Goal: Register for event/course

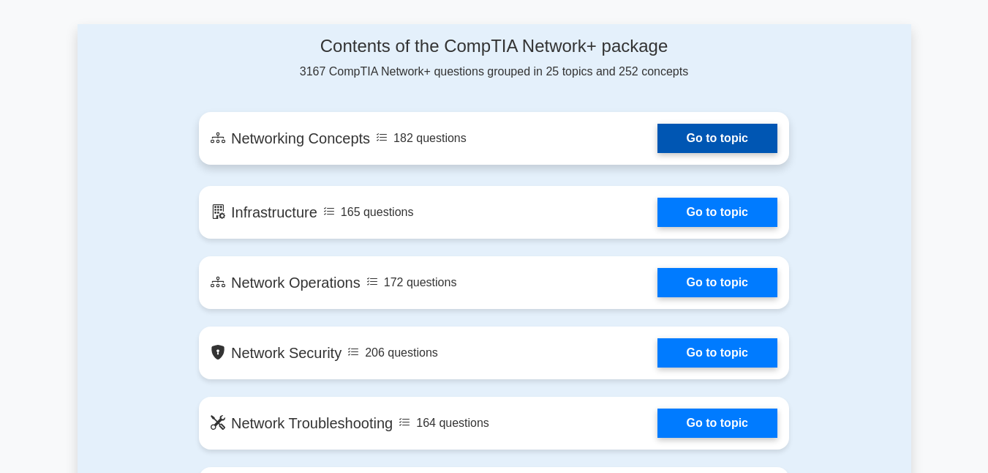
scroll to position [805, 0]
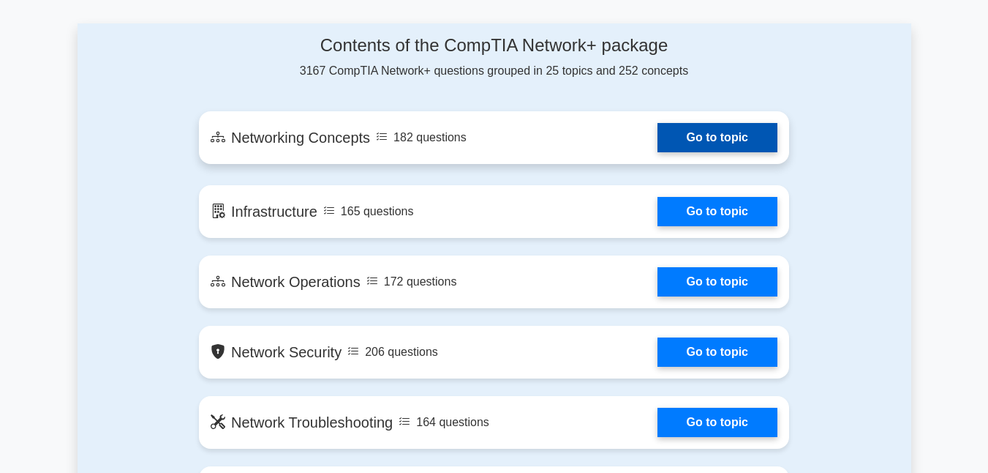
click at [687, 141] on link "Go to topic" at bounding box center [718, 137] width 120 height 29
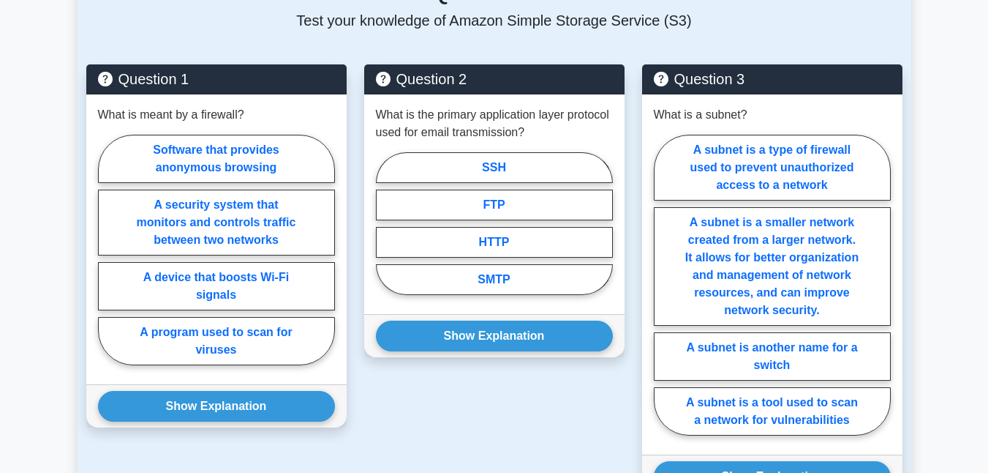
scroll to position [1097, 0]
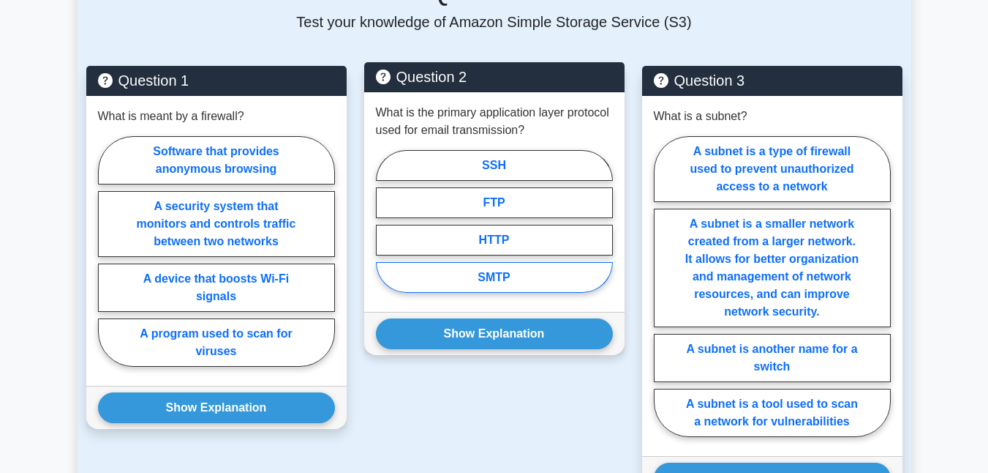
click at [546, 262] on label "SMTP" at bounding box center [494, 277] width 237 height 31
click at [386, 230] on input "SMTP" at bounding box center [381, 226] width 10 height 10
radio input "true"
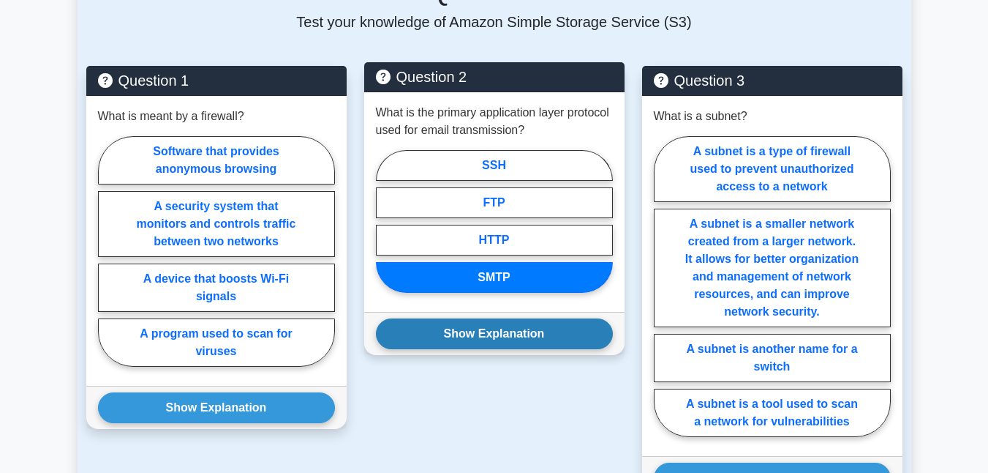
click at [541, 318] on button "Show Explanation" at bounding box center [494, 333] width 237 height 31
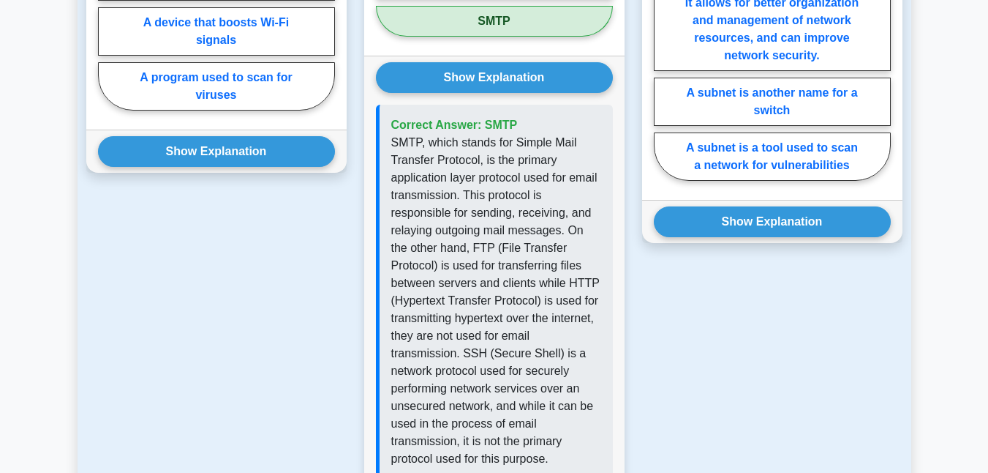
scroll to position [1317, 0]
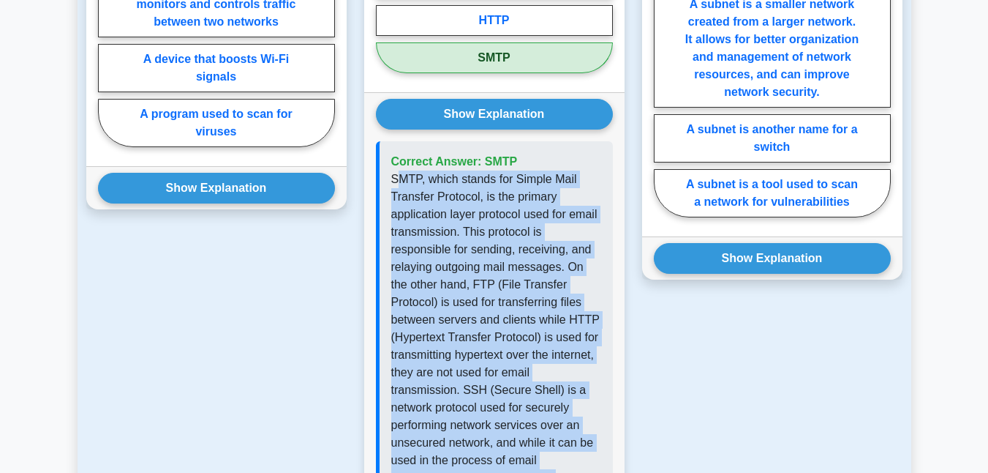
drag, startPoint x: 395, startPoint y: 157, endPoint x: 588, endPoint y: 449, distance: 350.6
click at [588, 449] on p "SMTP, which stands for Simple Mail Transfer Protocol, is the primary applicatio…" at bounding box center [496, 337] width 210 height 334
click at [622, 308] on div "Show Explanation Correct Answer: SMTP" at bounding box center [494, 306] width 260 height 429
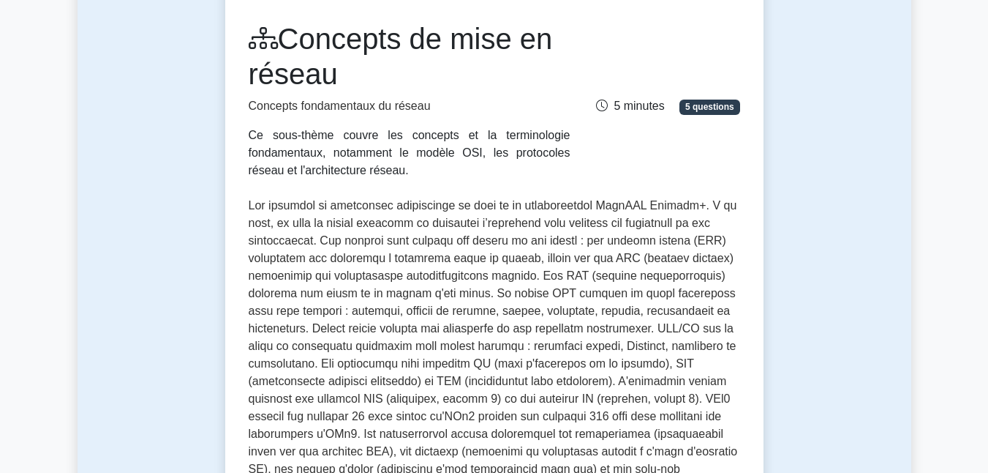
scroll to position [219, 0]
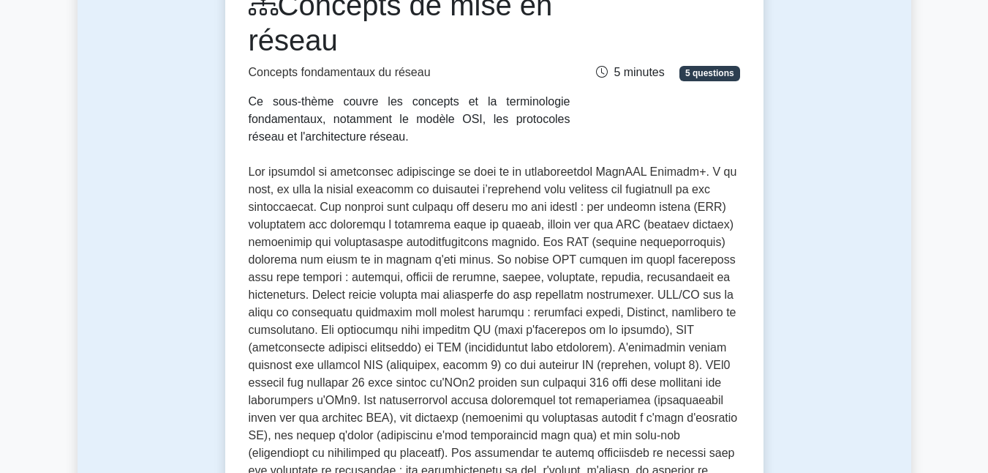
click at [695, 77] on font "5 questions" at bounding box center [709, 73] width 49 height 10
click at [639, 75] on font "5 minutes" at bounding box center [639, 72] width 50 height 12
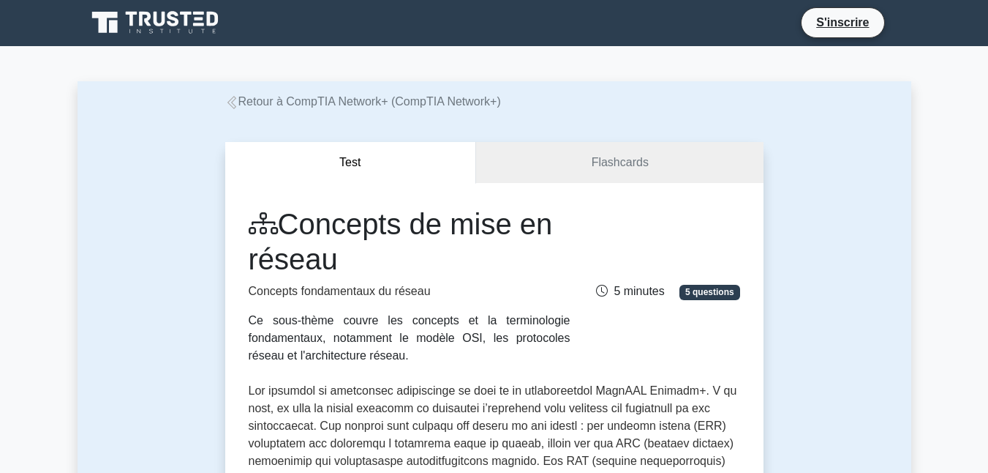
scroll to position [0, 0]
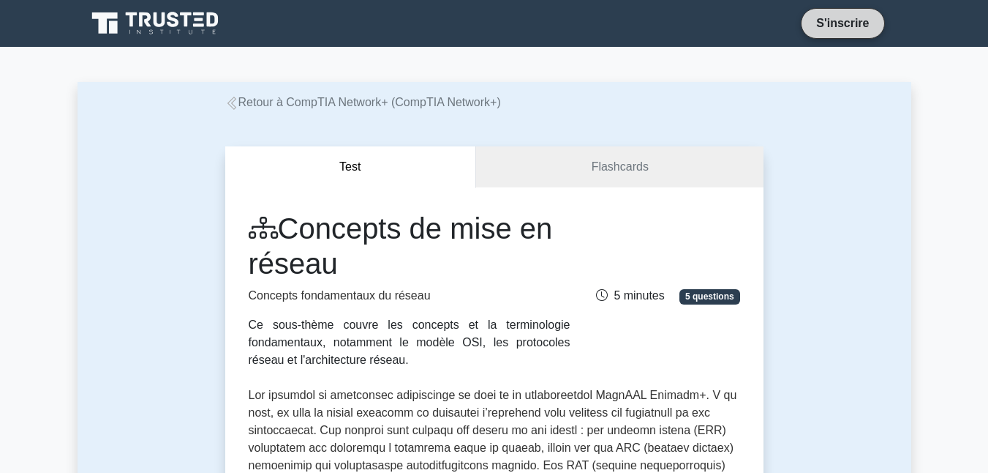
click at [842, 20] on font "S'inscrire" at bounding box center [842, 23] width 53 height 12
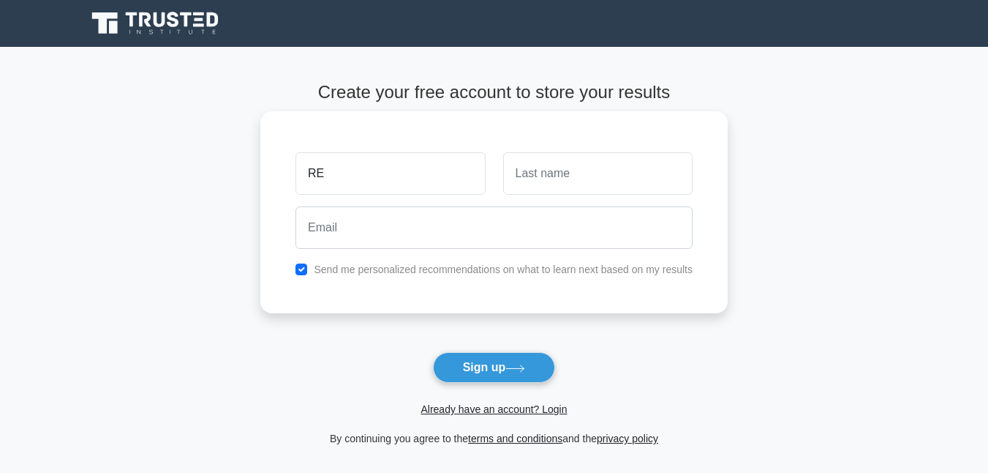
type input "R"
drag, startPoint x: 436, startPoint y: 182, endPoint x: 280, endPoint y: 169, distance: 156.4
click at [280, 169] on div "JEREMIA Send me personalized recommendations on what to learn next based on my …" at bounding box center [493, 212] width 467 height 202
type input "R"
type input "E"
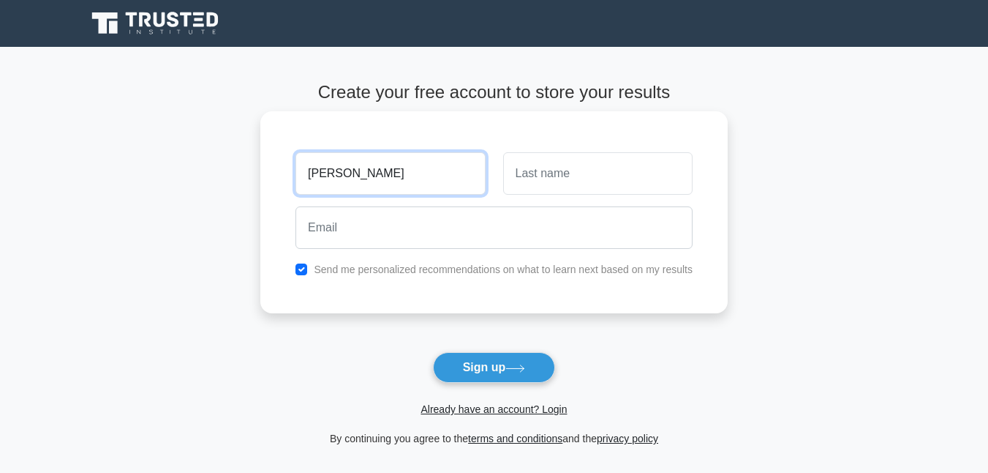
type input "Jean Jeremia"
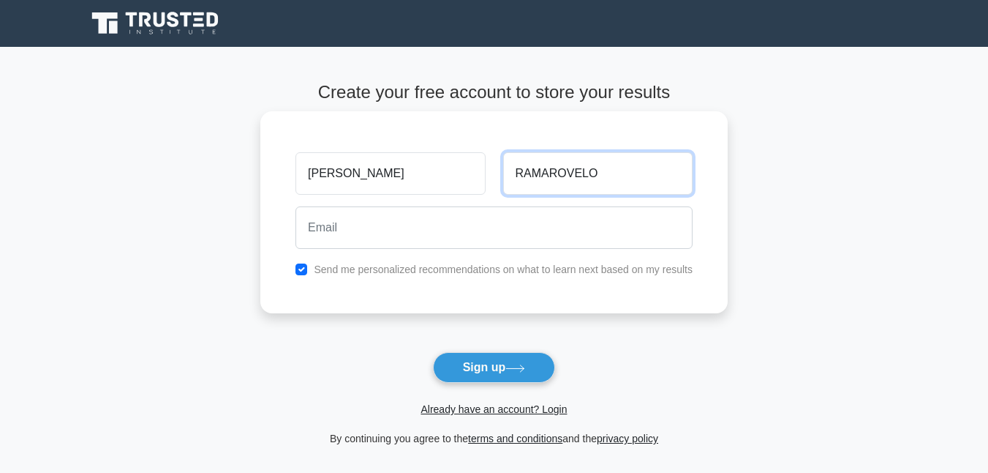
type input "RAMAROVELO"
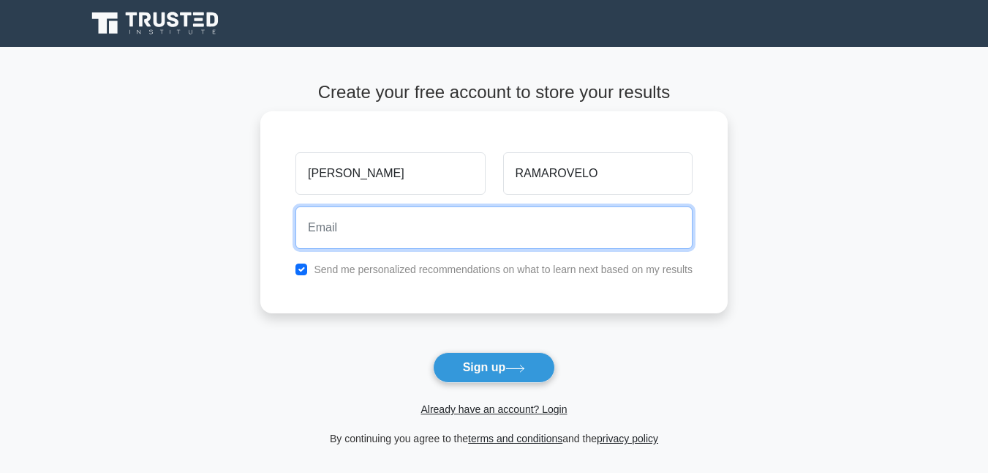
click at [365, 229] on input "email" at bounding box center [494, 227] width 397 height 42
type input "e"
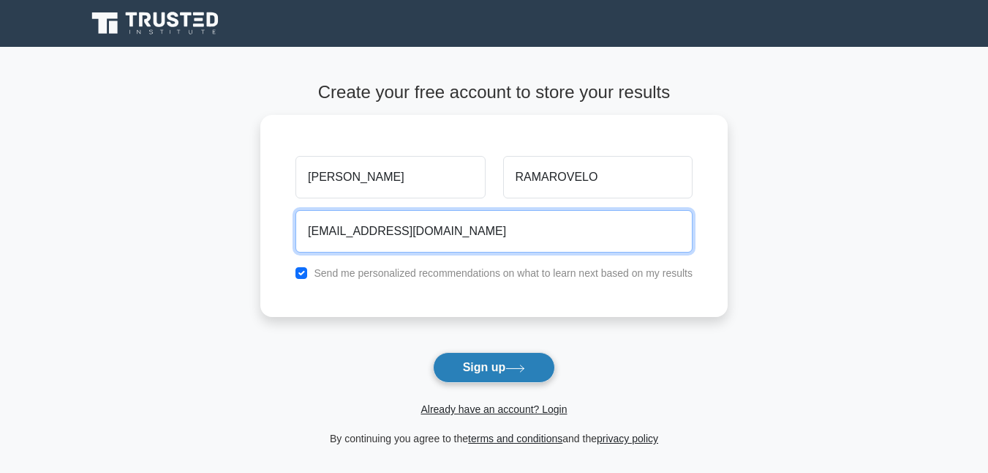
type input "jeanjeremiaramarovelo15@gmail.com"
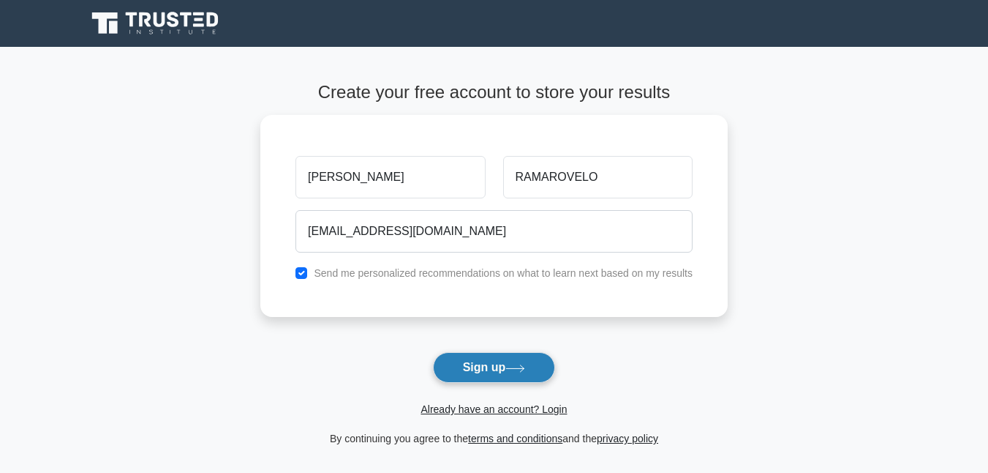
click at [495, 367] on button "Sign up" at bounding box center [494, 367] width 123 height 31
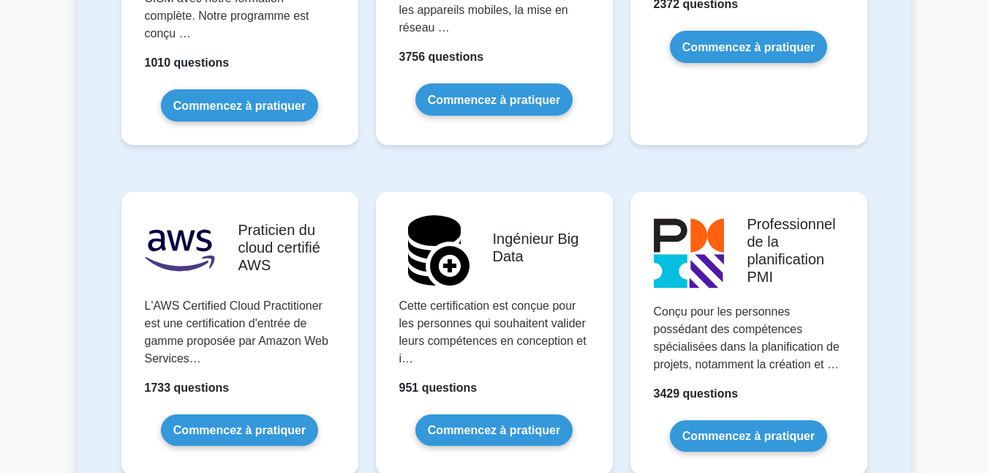
scroll to position [2487, 0]
